Goal: Check status: Check status

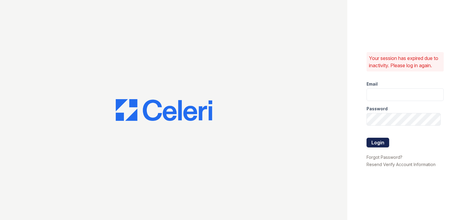
type input "kburgos@willowbridgepc.com"
click at [381, 142] on button "Login" at bounding box center [377, 143] width 23 height 10
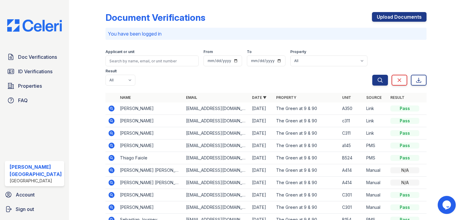
click at [108, 108] on icon at bounding box center [111, 108] width 7 height 7
